Goal: Check status: Check status

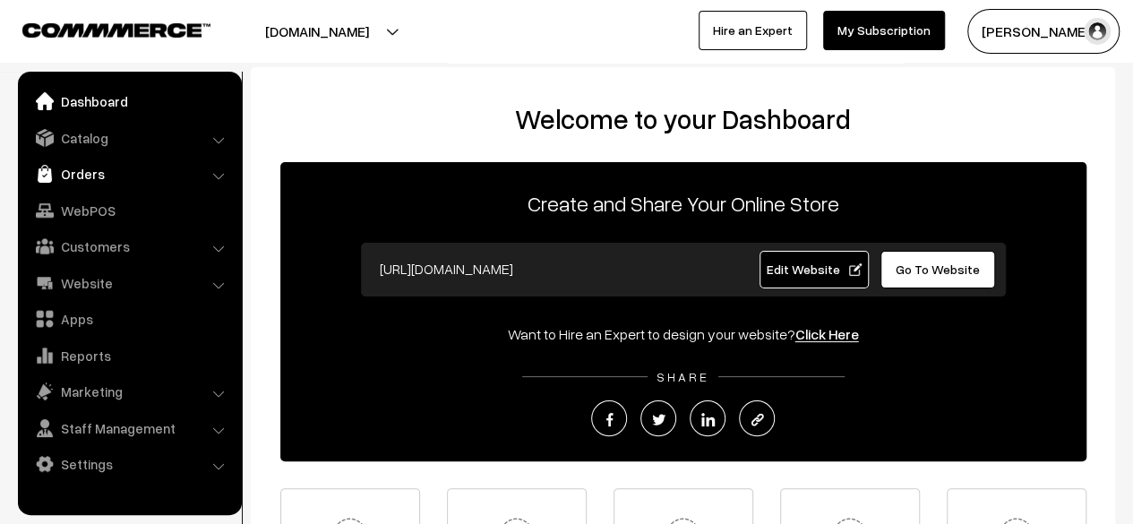
click at [85, 168] on link "Orders" at bounding box center [128, 174] width 213 height 32
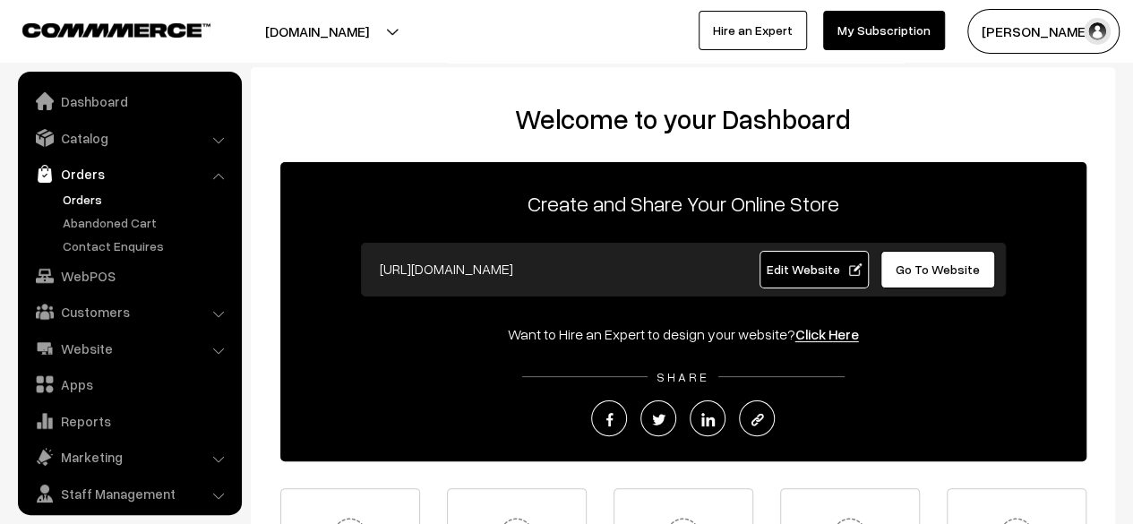
click at [85, 198] on link "Orders" at bounding box center [146, 199] width 177 height 19
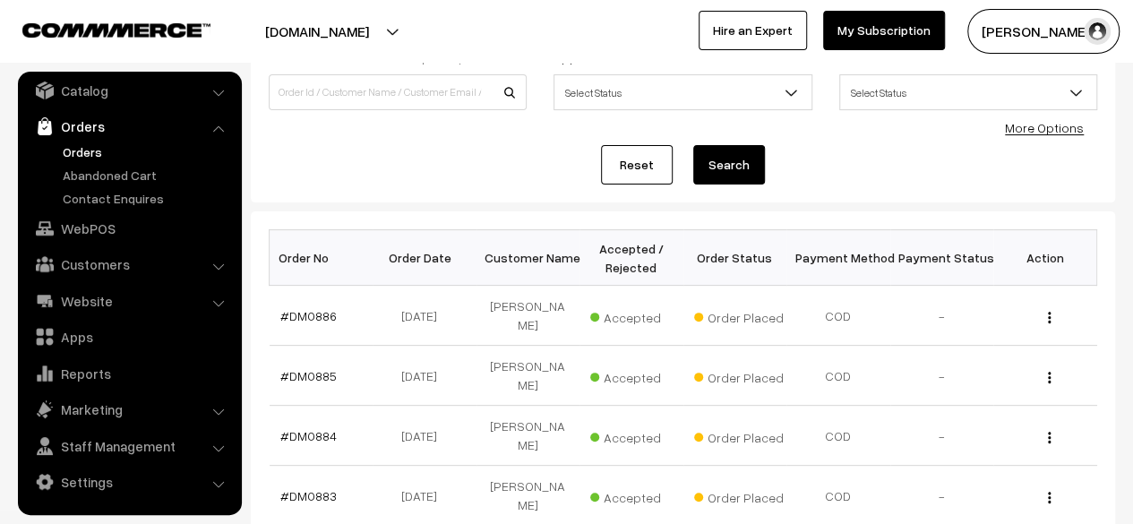
scroll to position [136, 0]
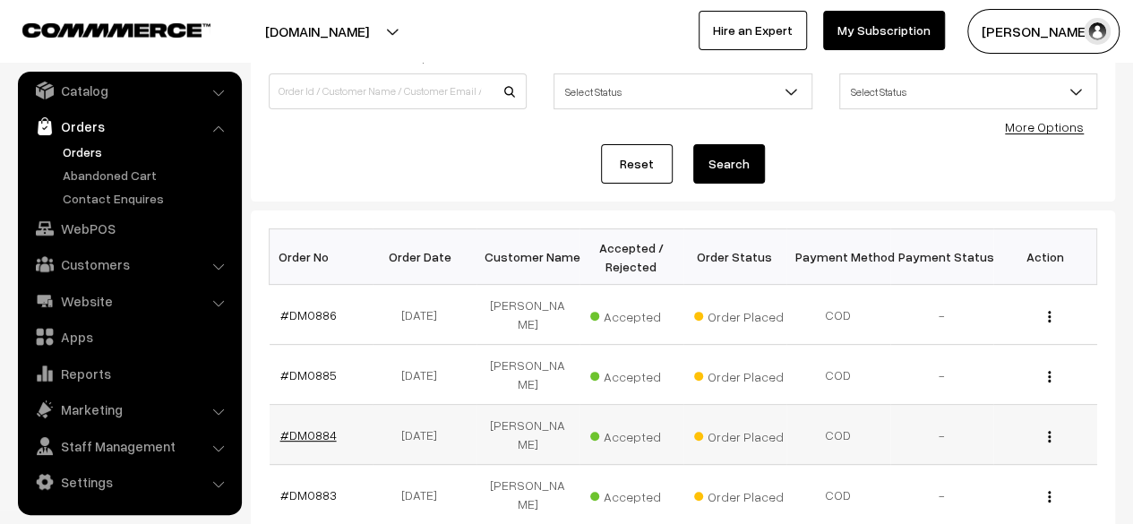
click at [307, 427] on link "#DM0884" at bounding box center [308, 434] width 56 height 15
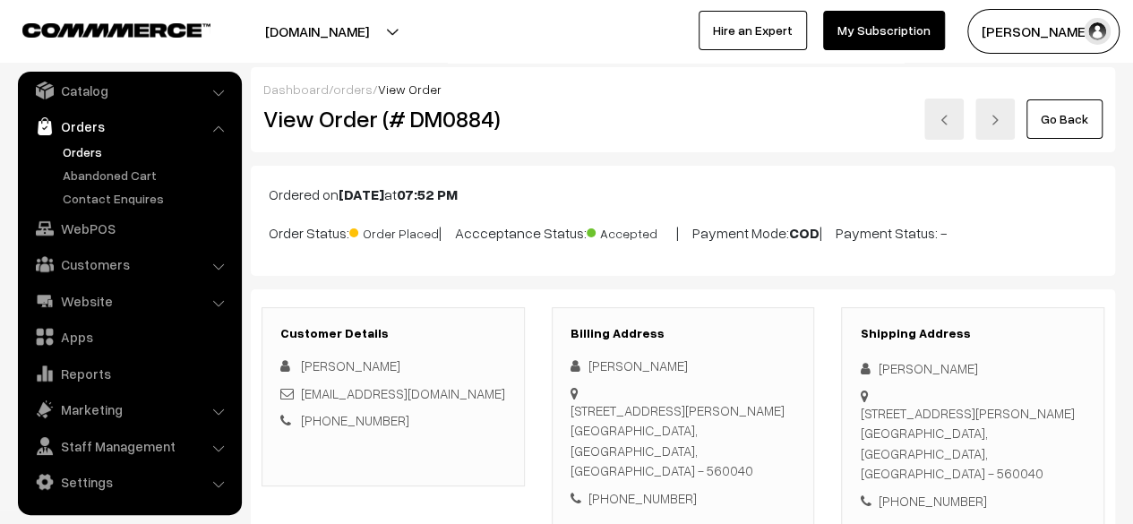
click at [1061, 124] on link "Go Back" at bounding box center [1064, 118] width 76 height 39
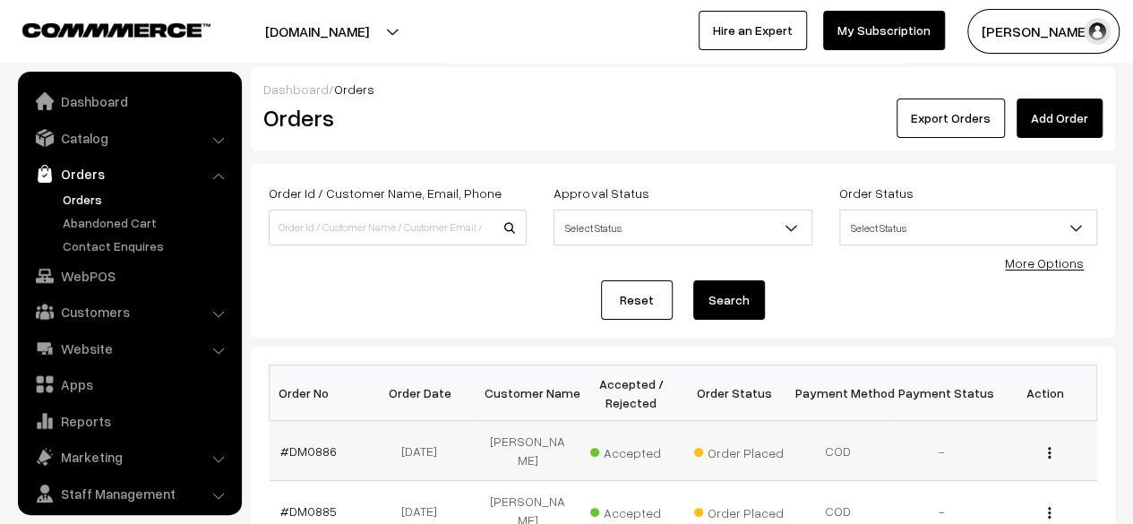
scroll to position [47, 0]
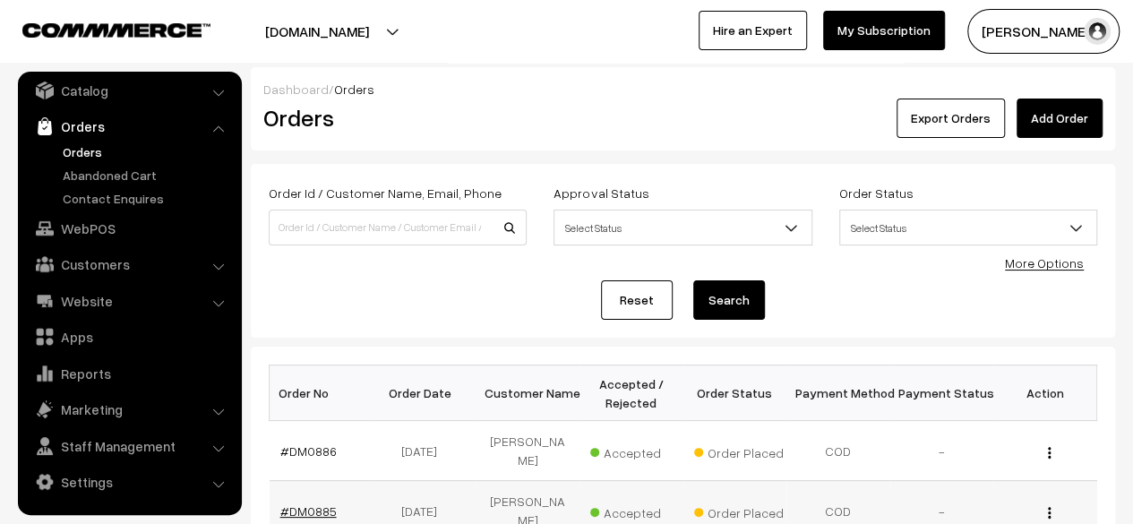
click at [316, 503] on link "#DM0885" at bounding box center [308, 510] width 56 height 15
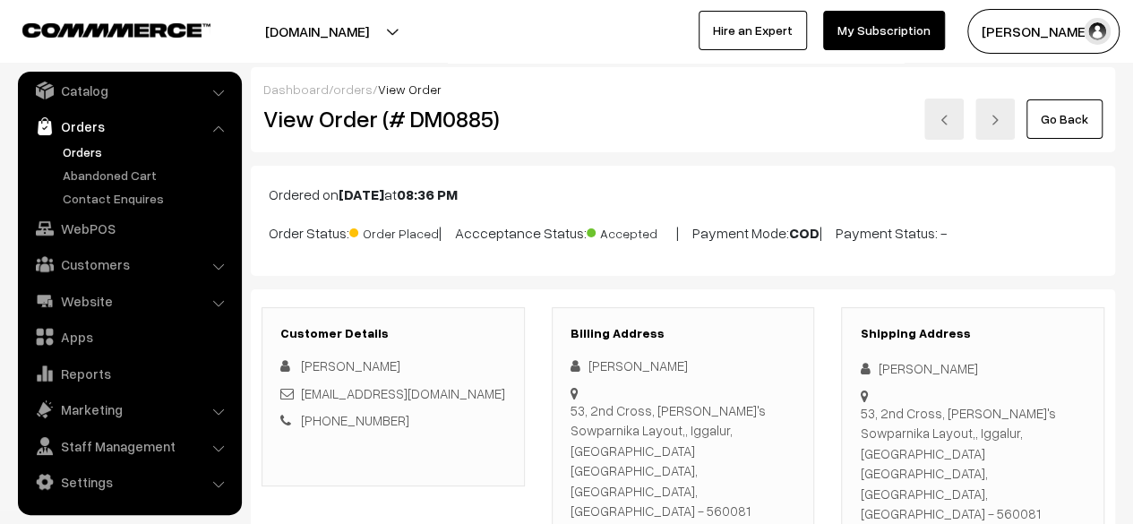
click at [1077, 125] on link "Go Back" at bounding box center [1064, 118] width 76 height 39
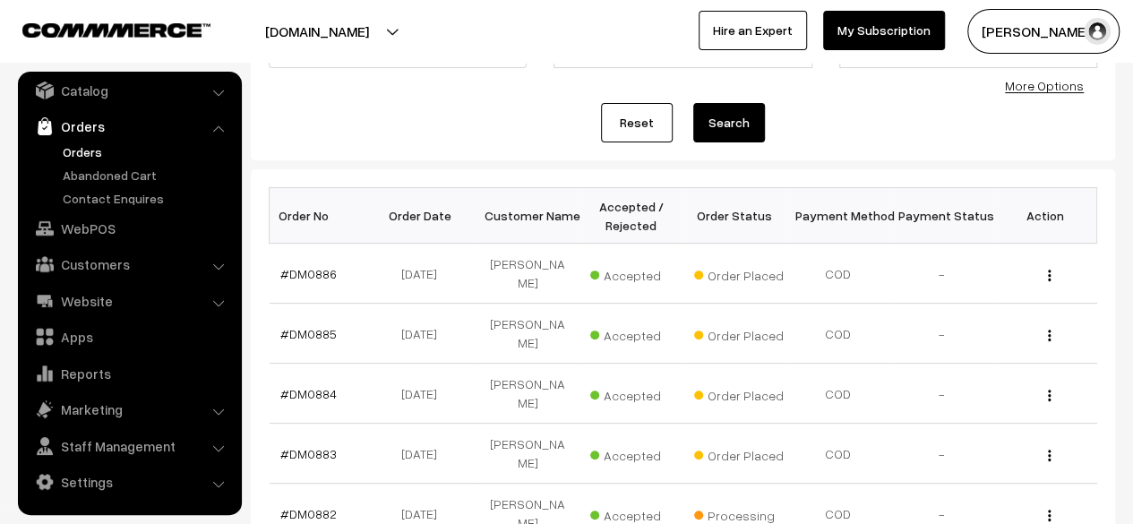
scroll to position [224, 0]
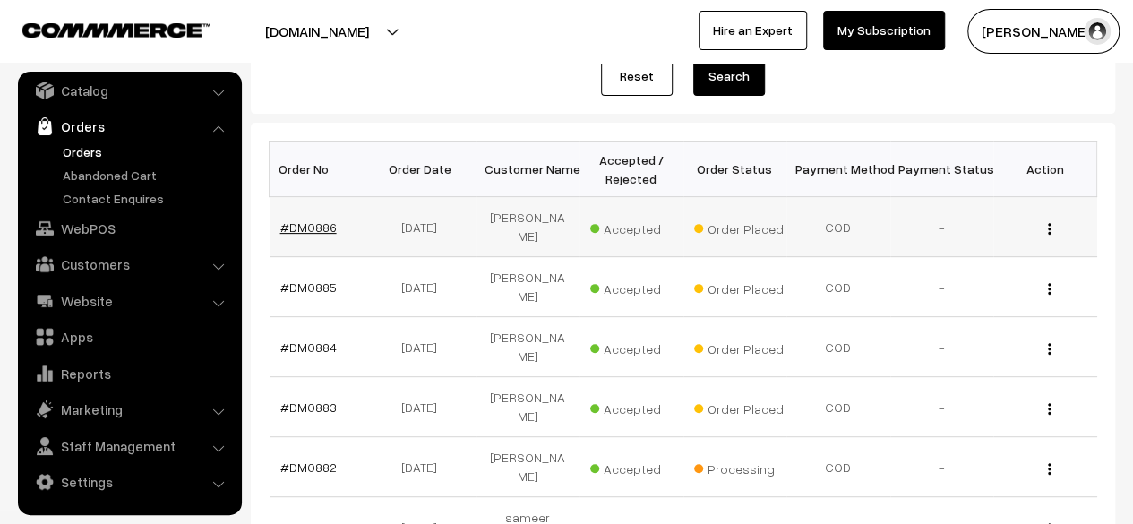
click at [317, 228] on link "#DM0886" at bounding box center [308, 226] width 56 height 15
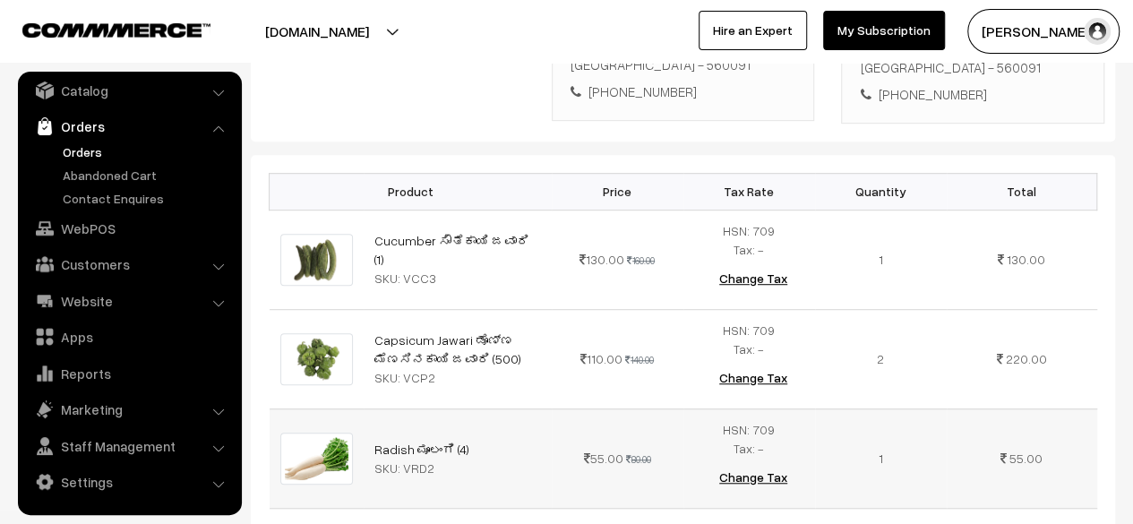
scroll to position [451, 0]
